Goal: Task Accomplishment & Management: Manage account settings

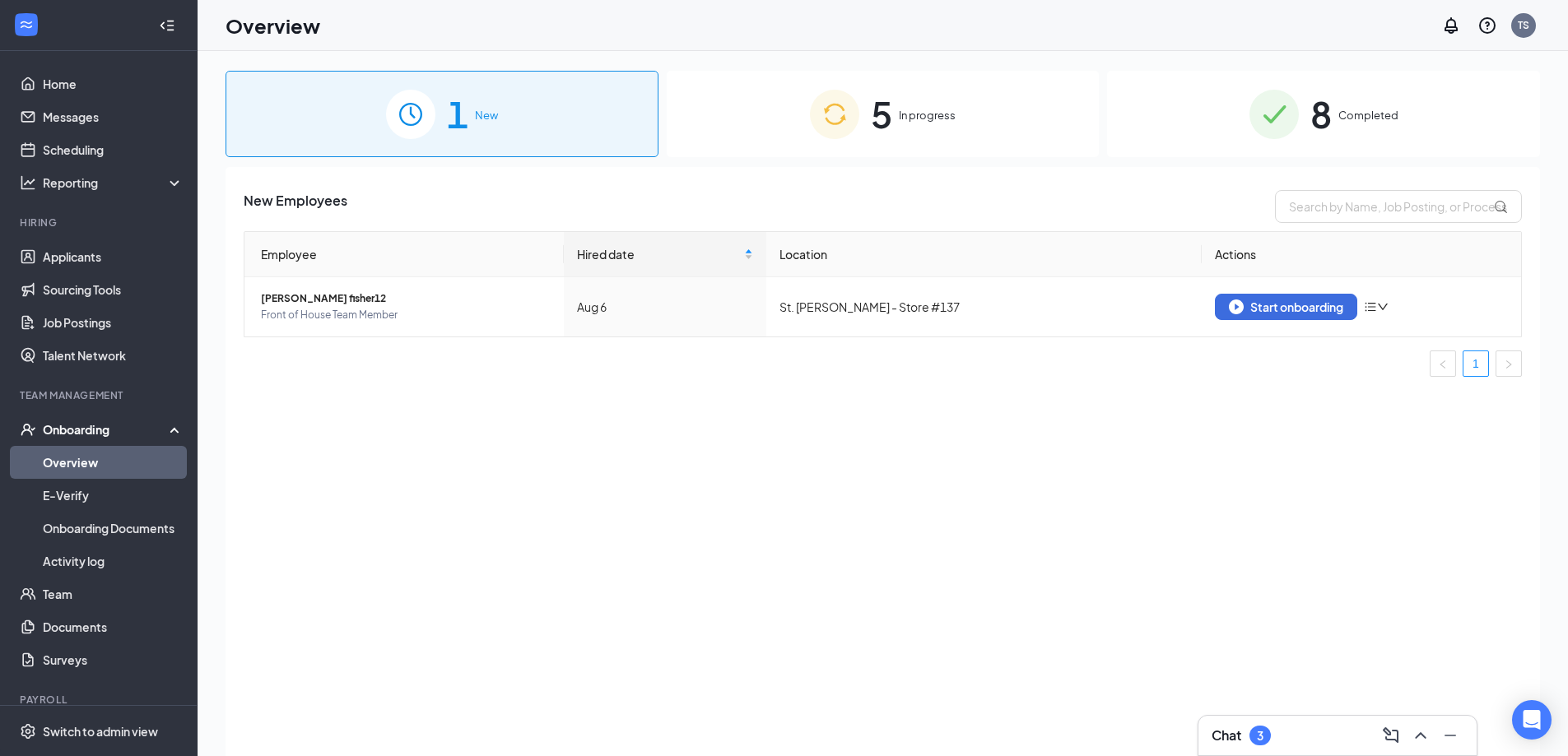
click at [902, 116] on span "In progress" at bounding box center [927, 115] width 57 height 17
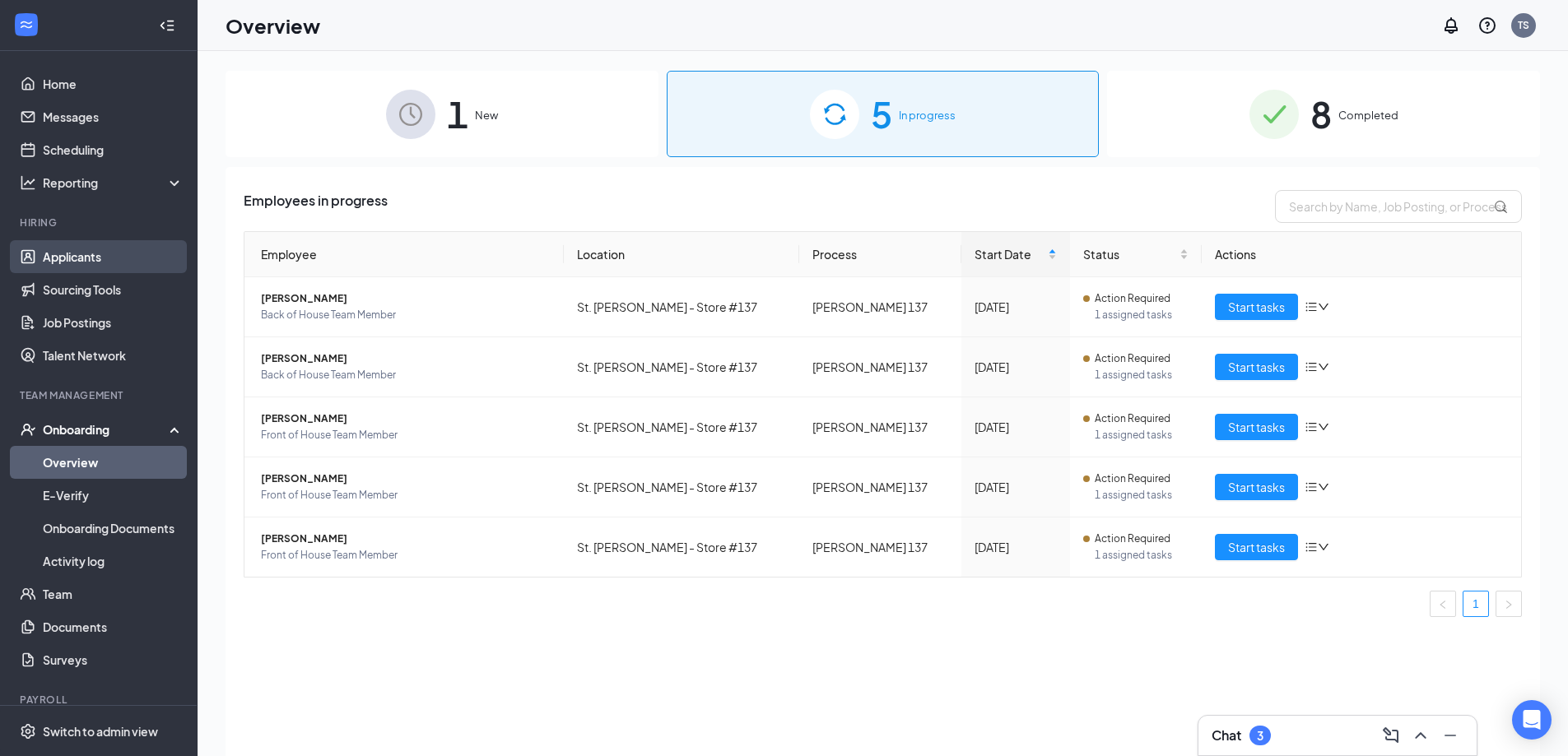
click at [73, 256] on link "Applicants" at bounding box center [113, 257] width 141 height 33
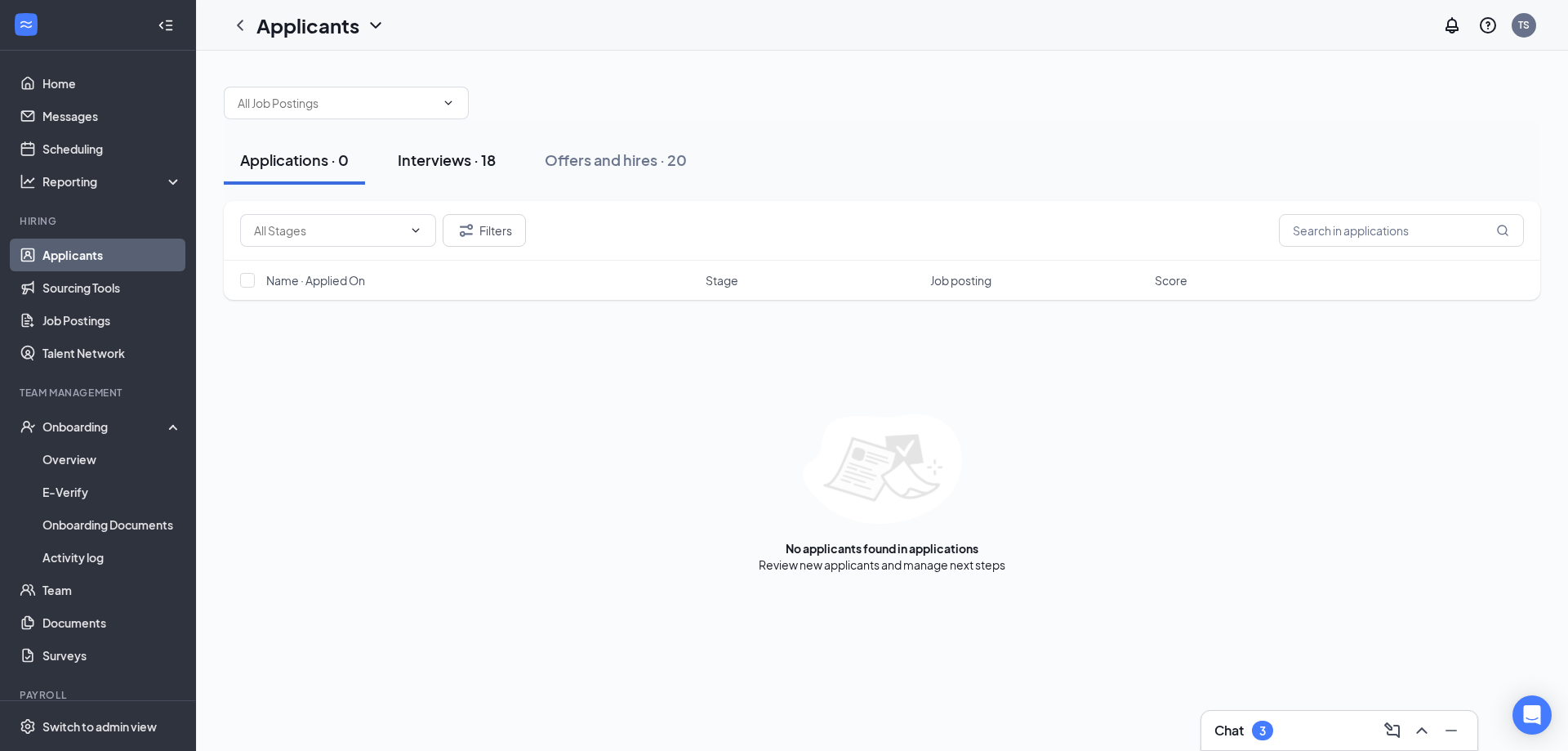
click at [439, 157] on div "Interviews · 18" at bounding box center [447, 160] width 98 height 21
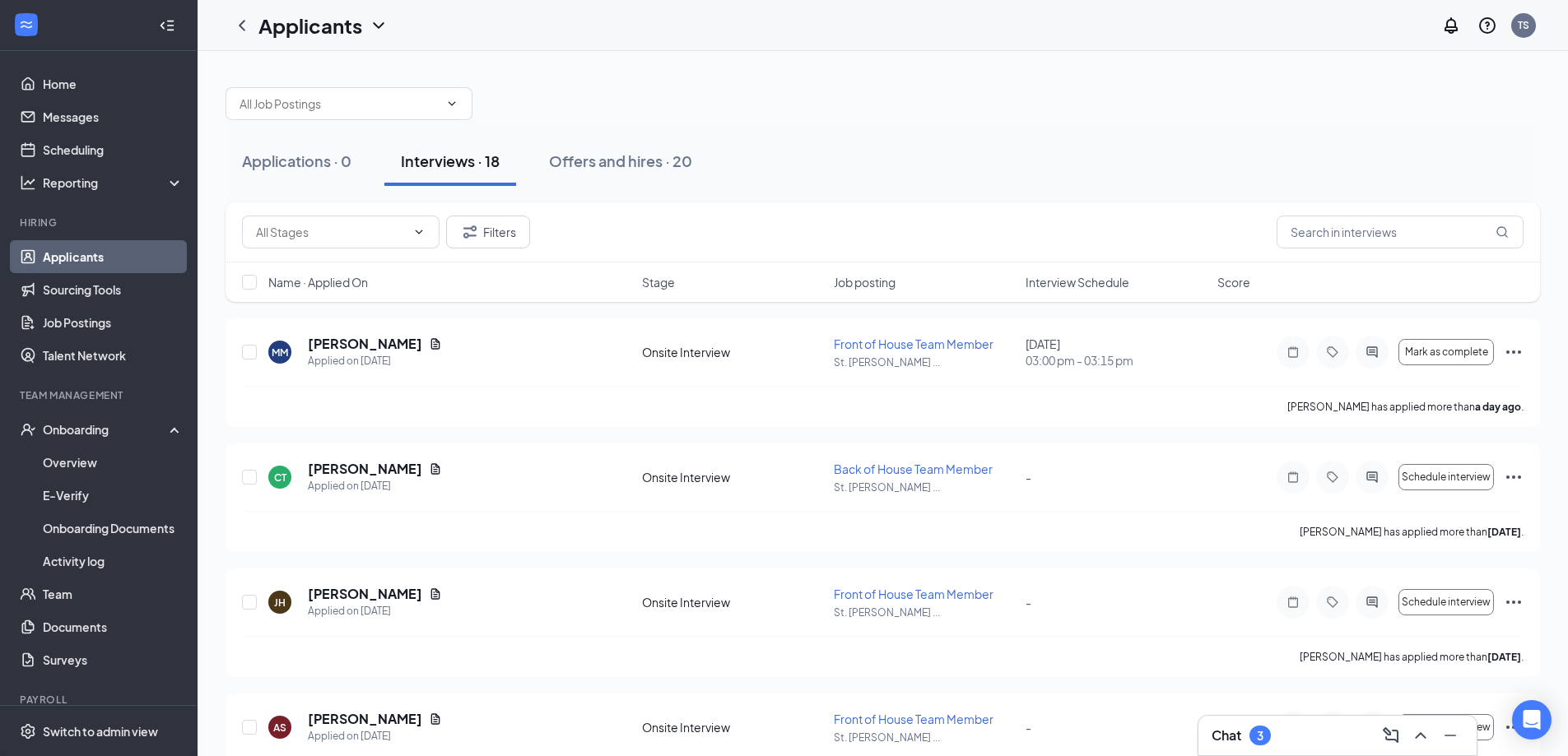
click at [1126, 284] on span "Interview Schedule" at bounding box center [1078, 282] width 103 height 17
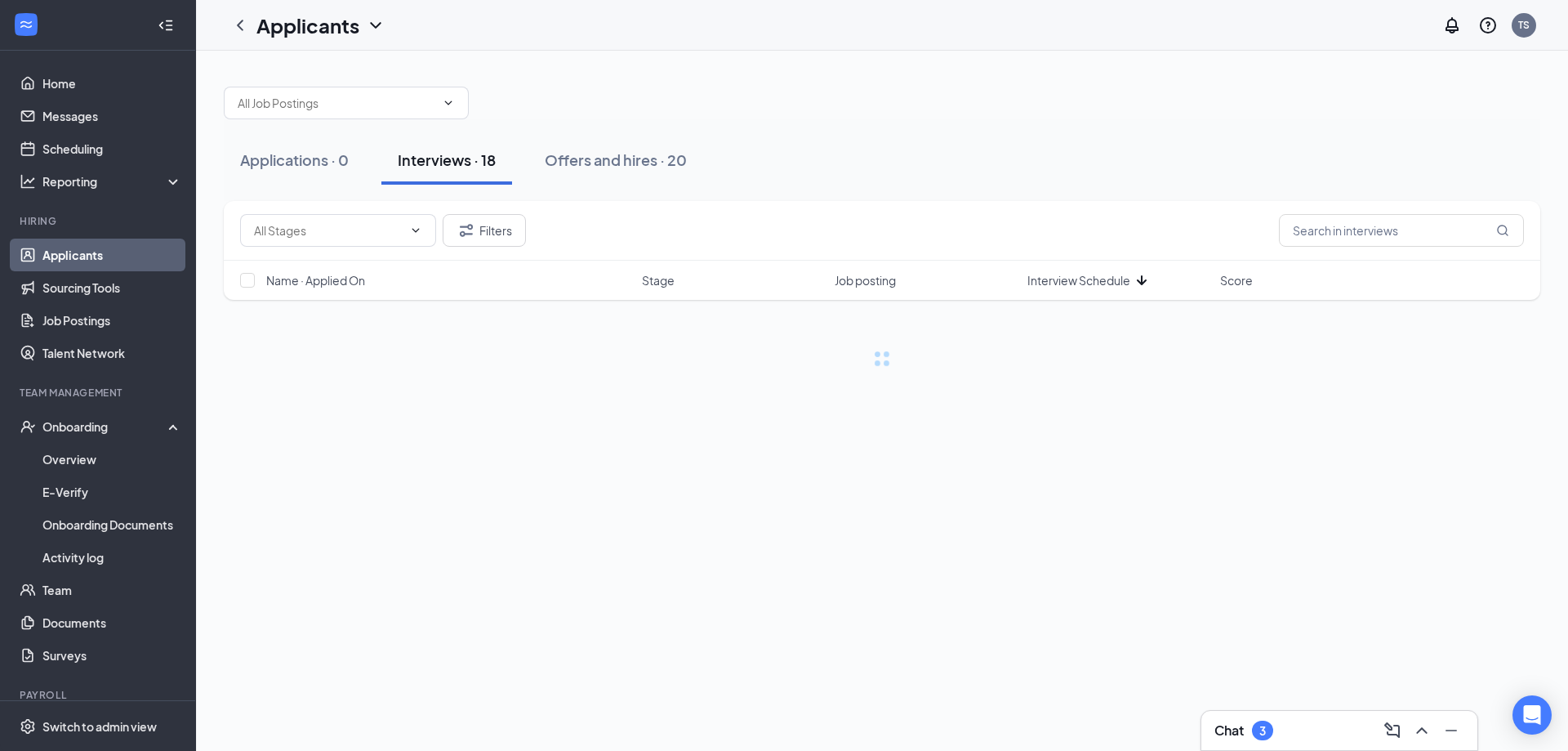
click at [1140, 280] on icon "ArrowDown" at bounding box center [1141, 280] width 20 height 20
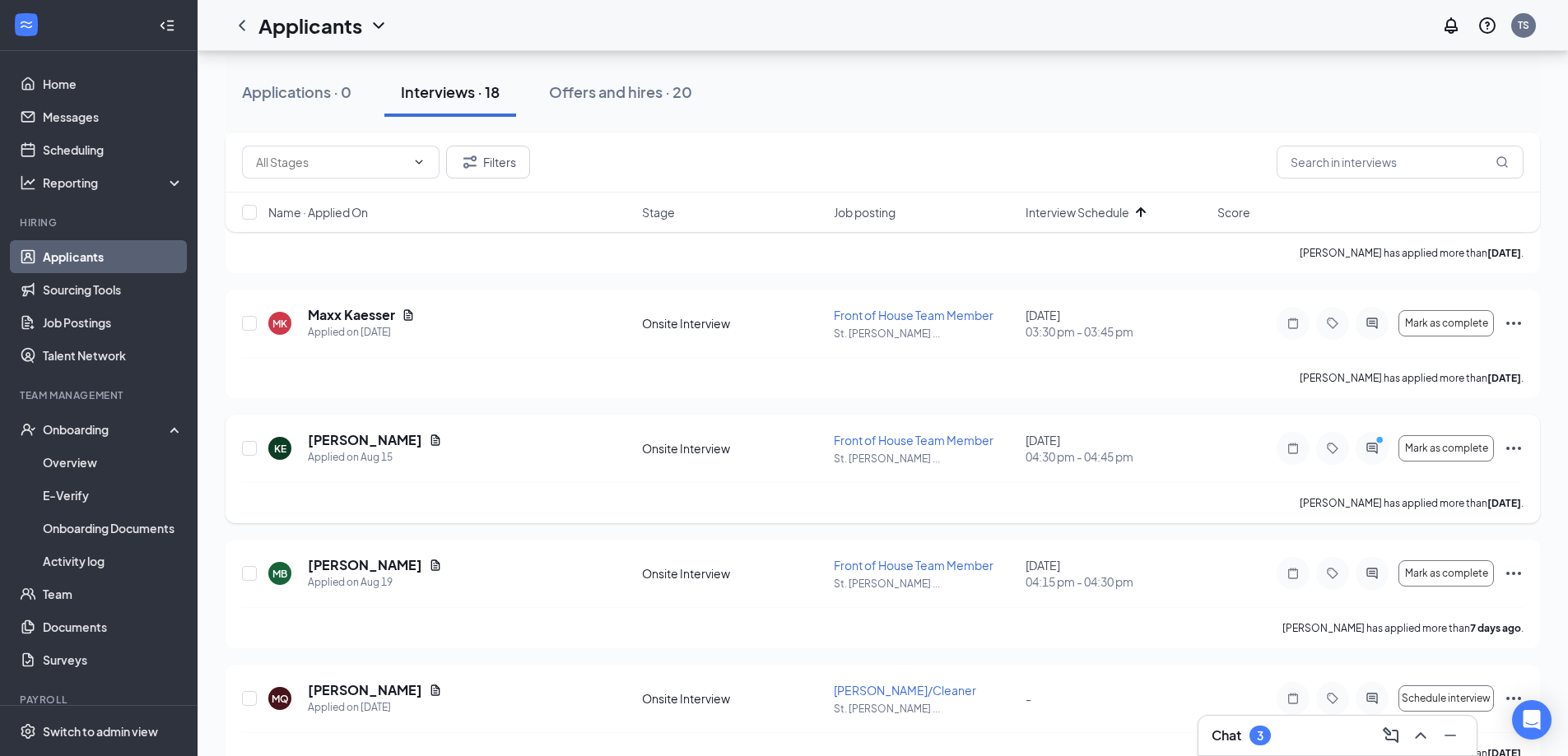
scroll to position [905, 0]
click at [1169, 108] on div "Applications · 0 Interviews · 18 Offers and hires · 20" at bounding box center [883, 92] width 1315 height 49
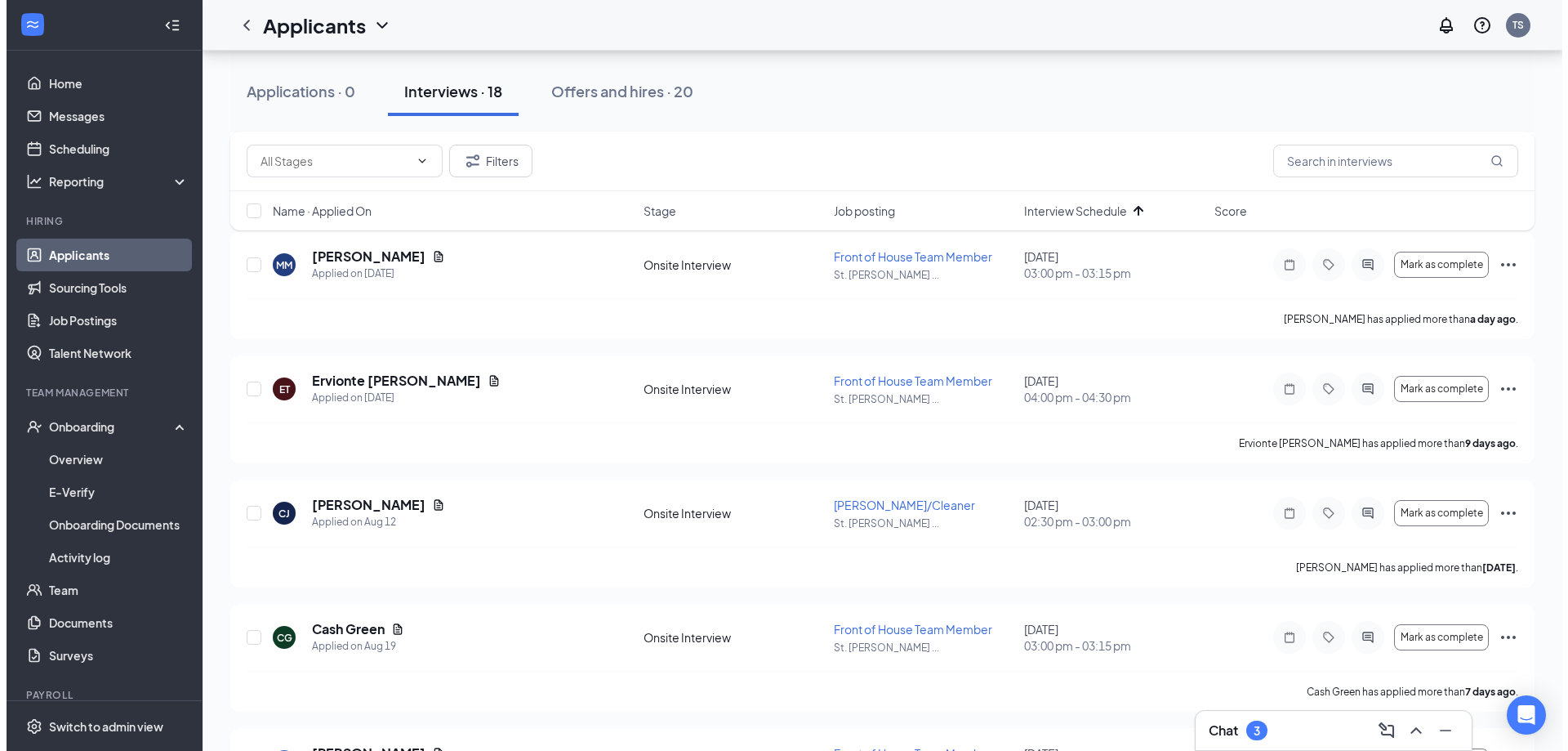
scroll to position [327, 0]
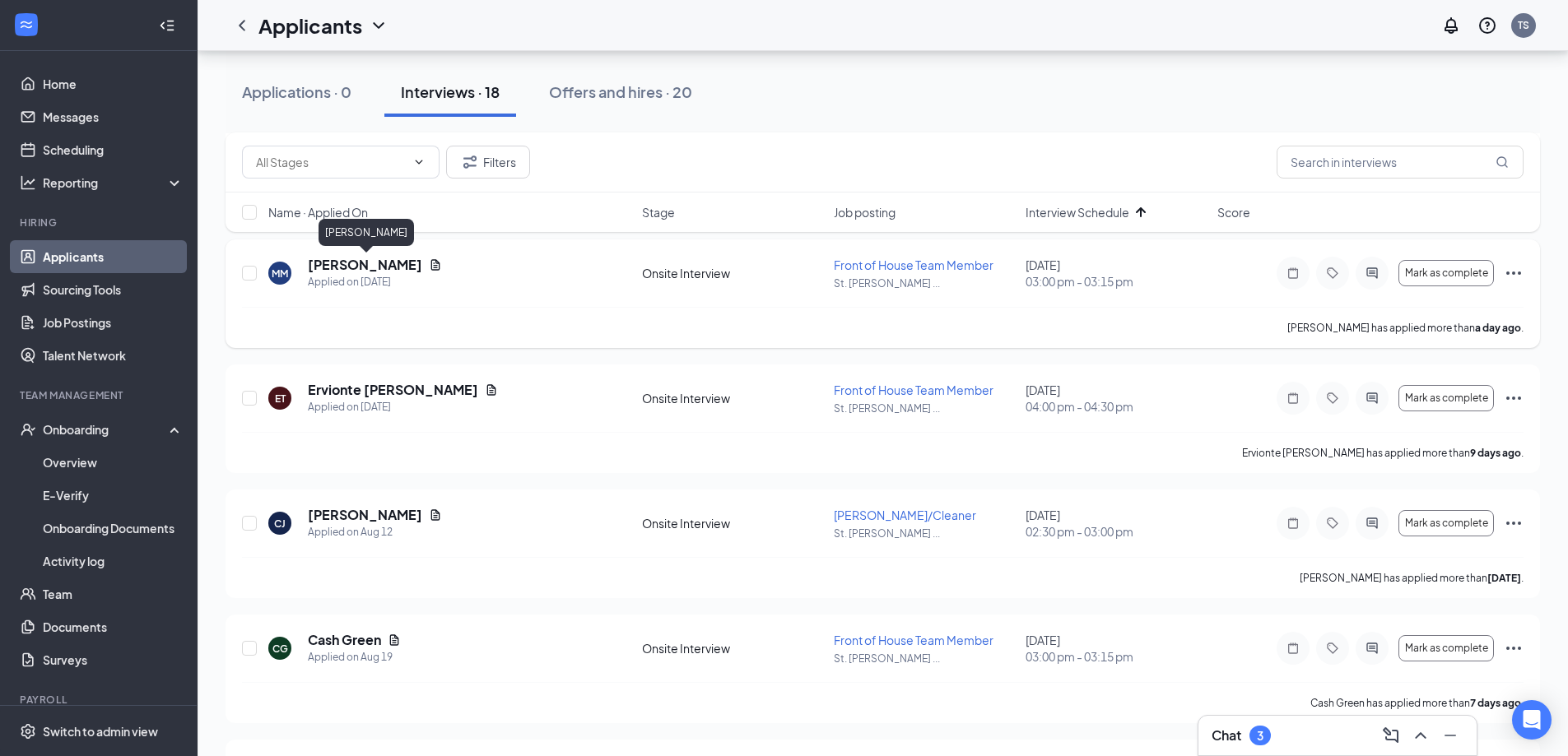
click at [365, 266] on h5 "[PERSON_NAME]" at bounding box center [365, 264] width 115 height 18
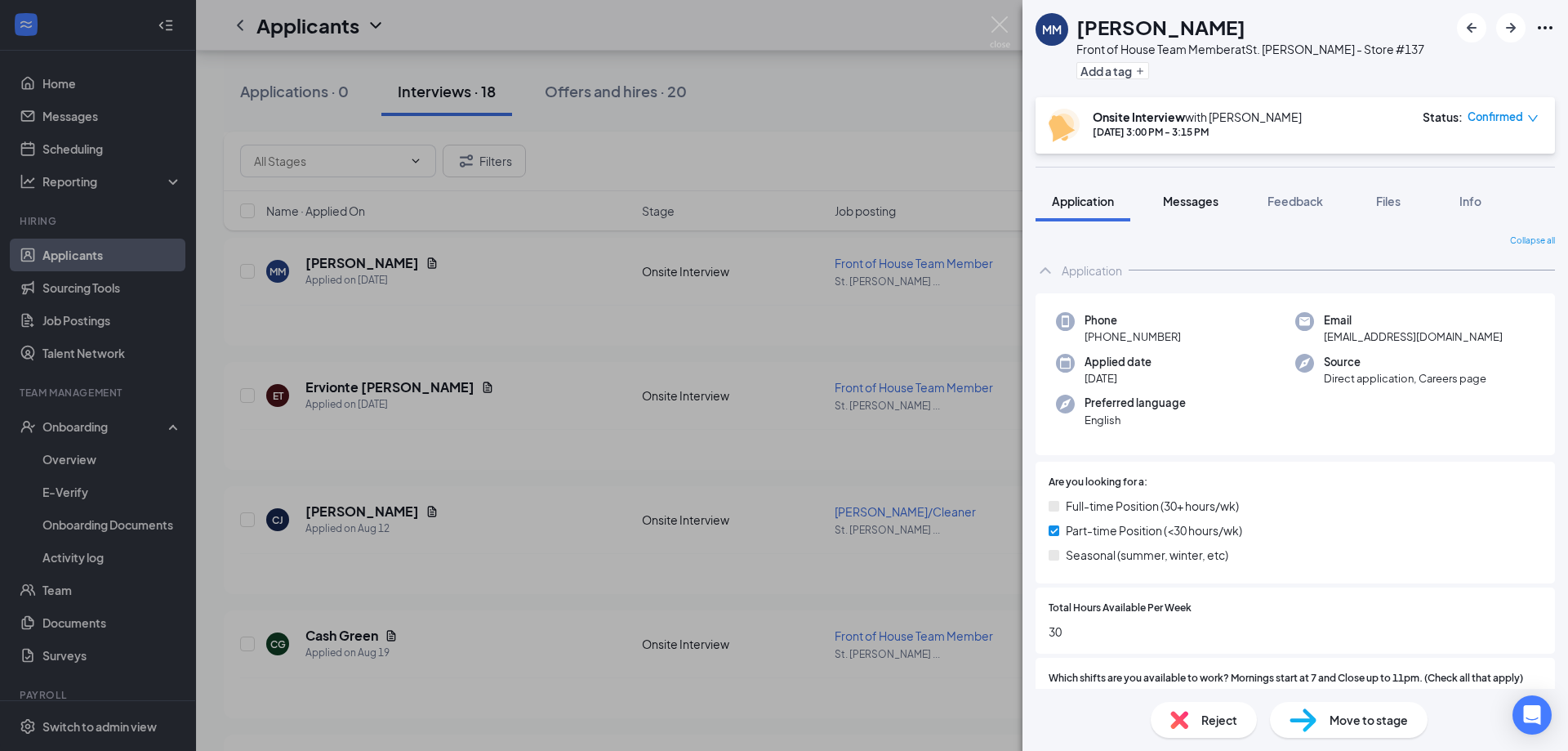
click at [1191, 198] on span "Messages" at bounding box center [1191, 201] width 56 height 15
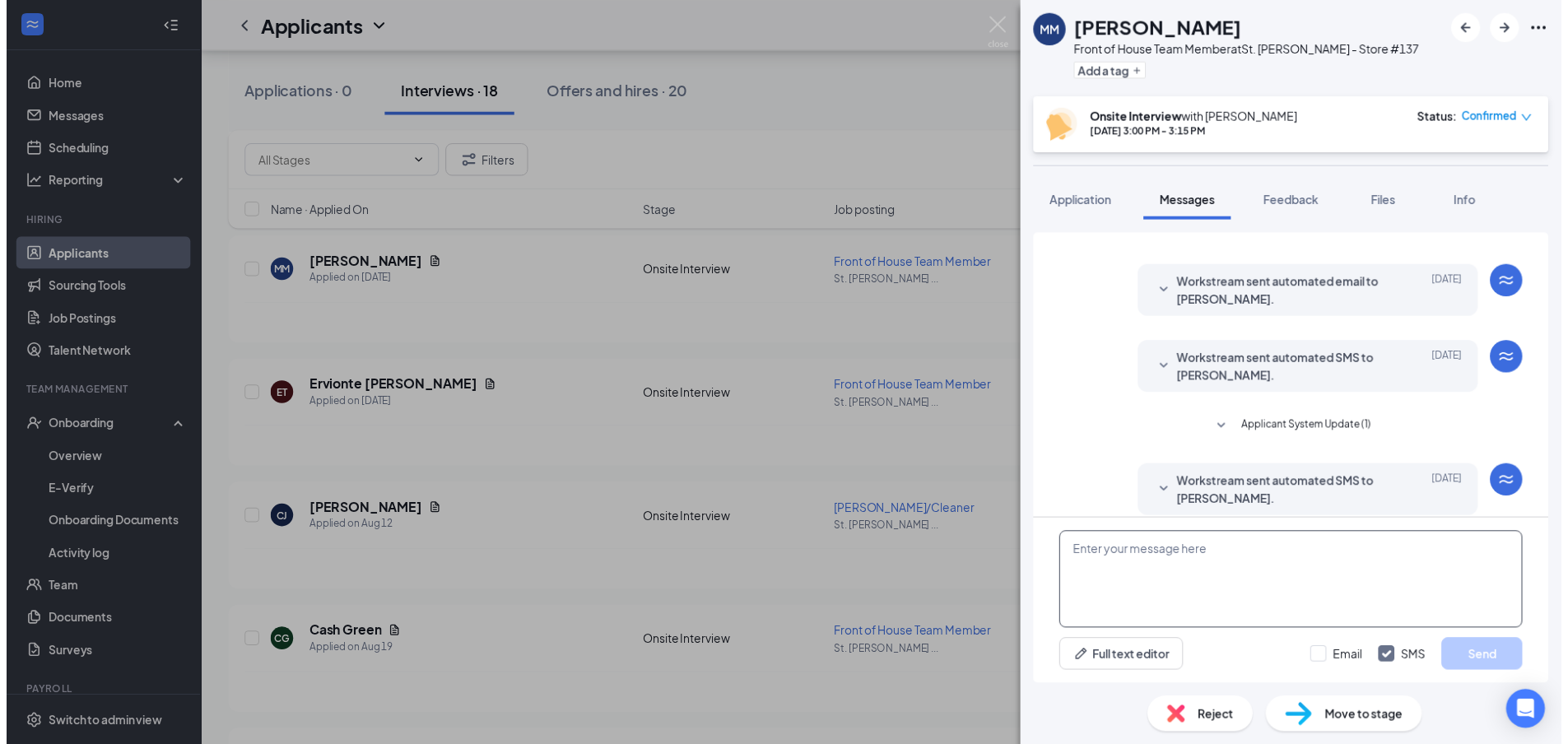
scroll to position [448, 0]
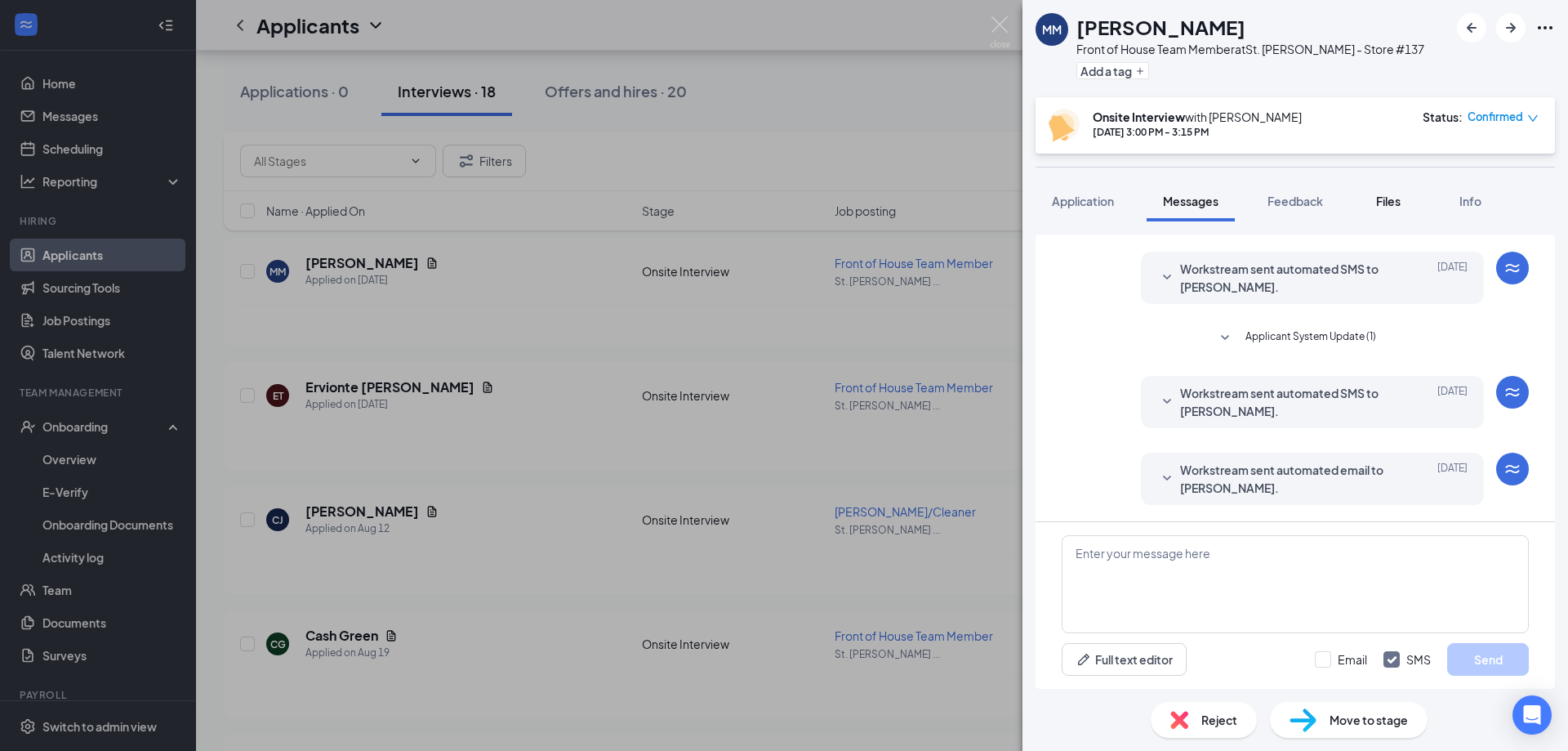
click at [1386, 201] on span "Files" at bounding box center [1388, 201] width 24 height 15
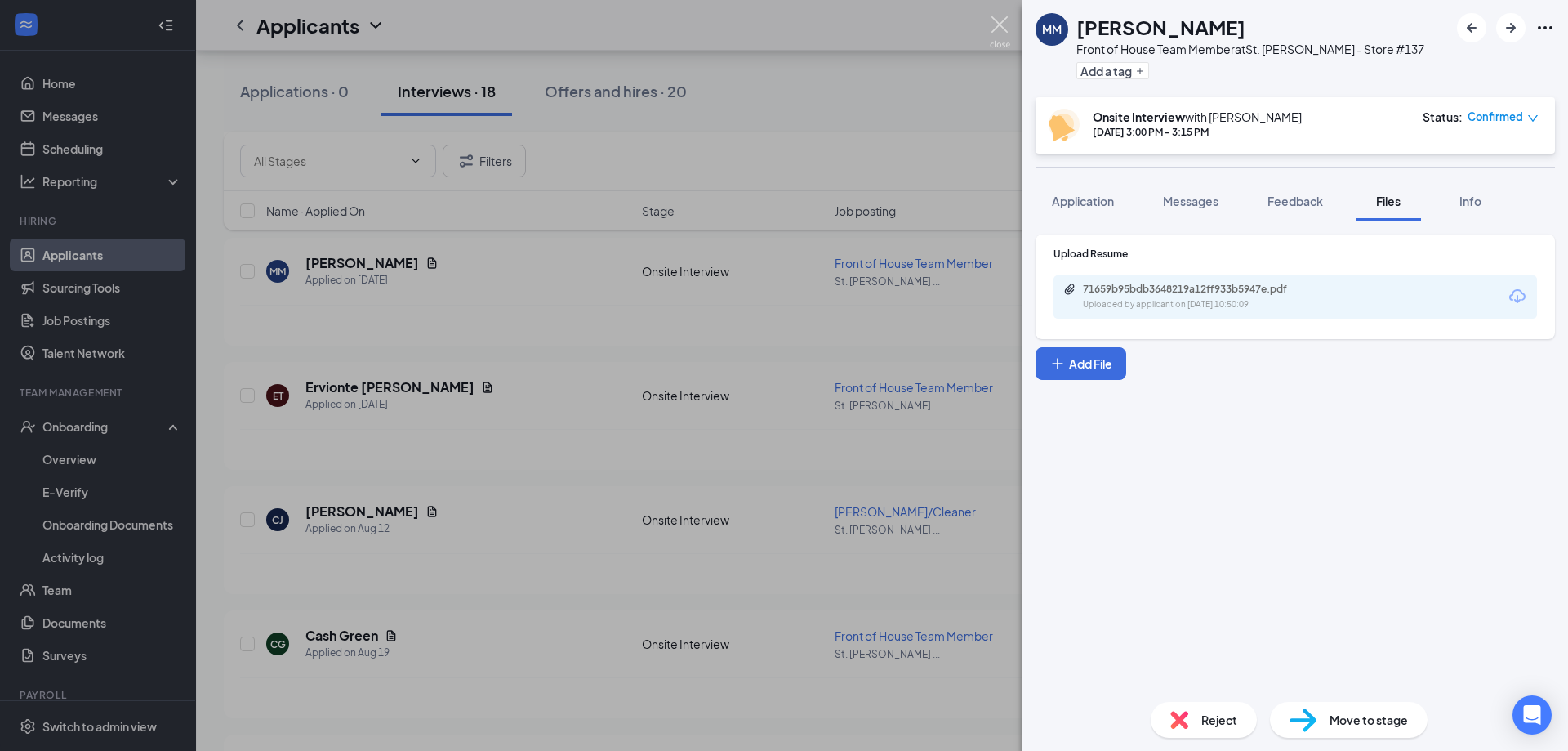
click at [1004, 25] on img at bounding box center [1001, 32] width 21 height 32
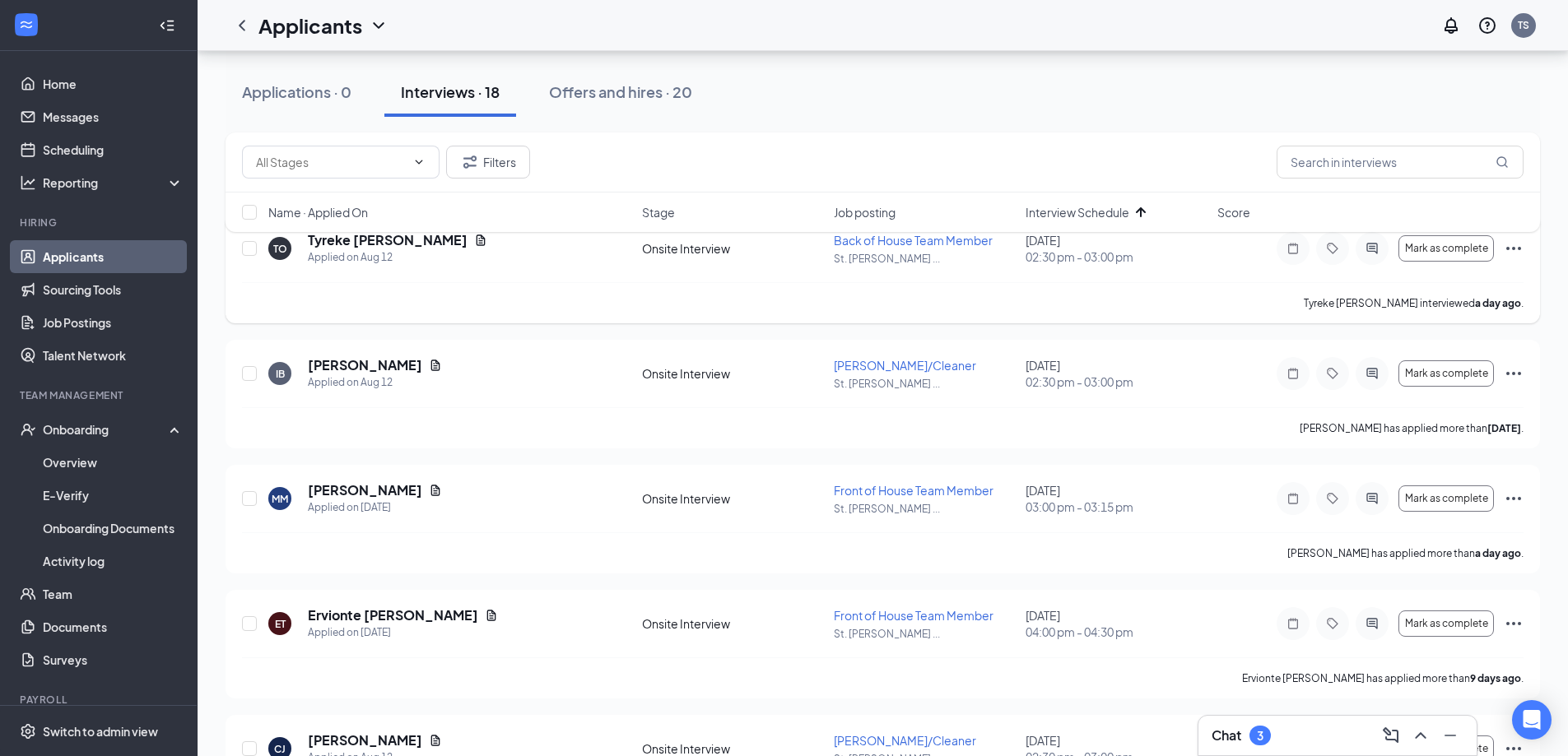
scroll to position [89, 0]
